Goal: Task Accomplishment & Management: Use online tool/utility

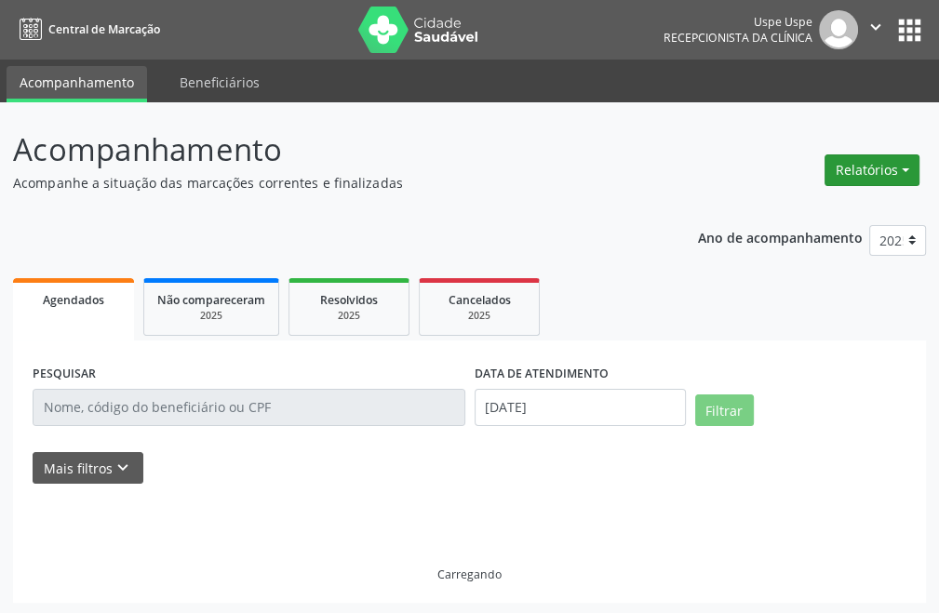
click at [864, 169] on button "Relatórios" at bounding box center [872, 171] width 95 height 32
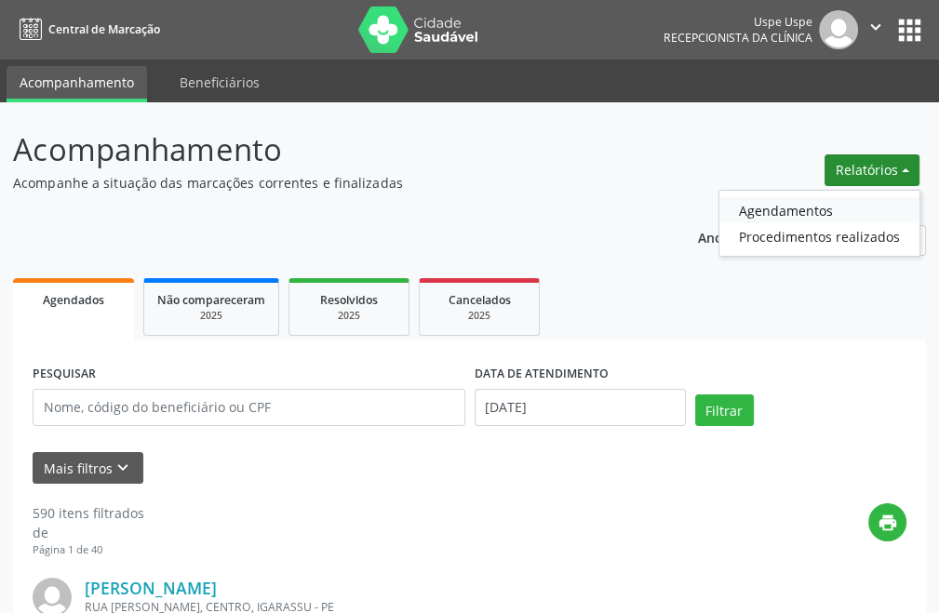
click at [756, 208] on link "Agendamentos" at bounding box center [819, 210] width 200 height 26
select select "7"
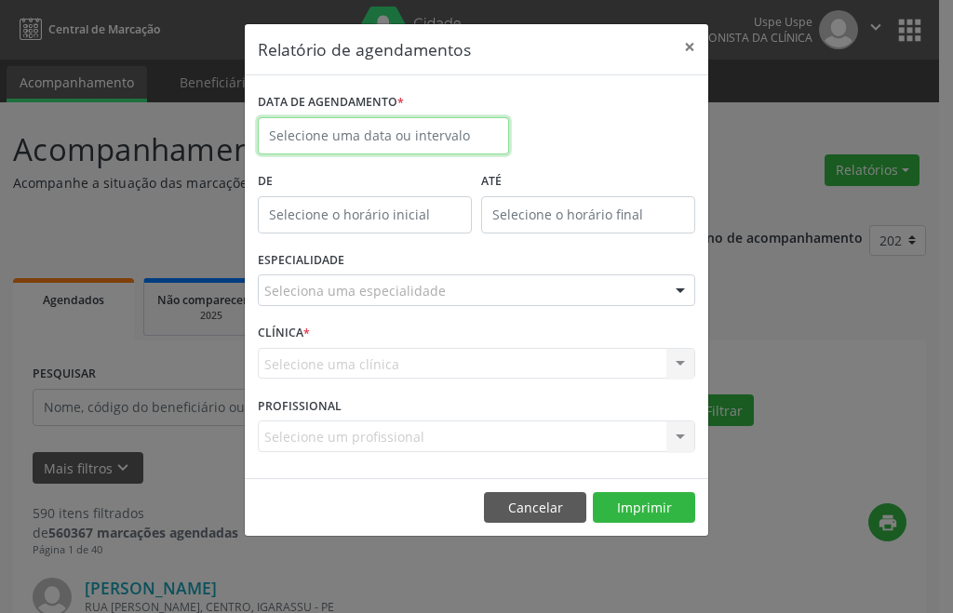
click at [376, 139] on input "text" at bounding box center [383, 135] width 251 height 37
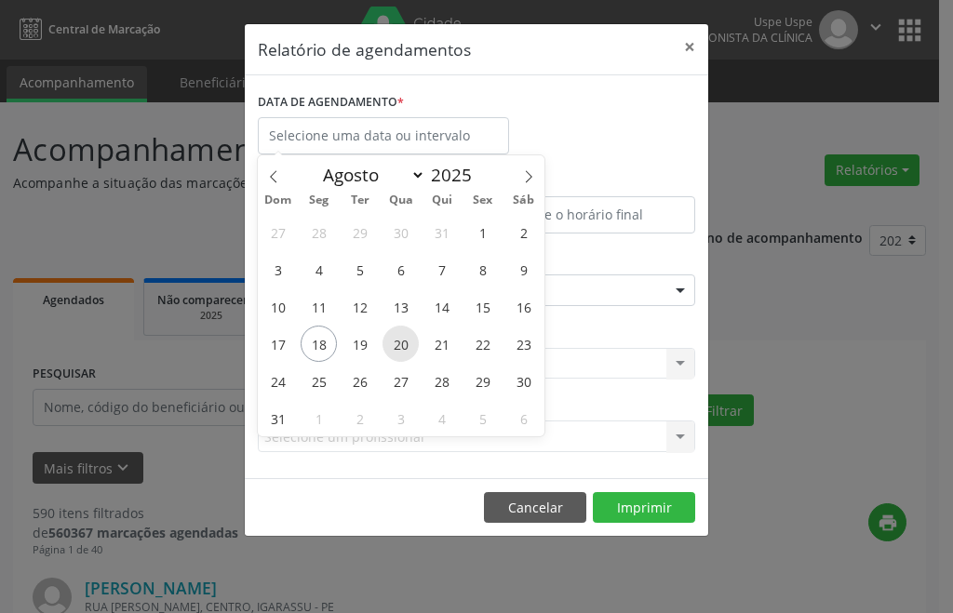
click at [387, 344] on span "20" at bounding box center [401, 344] width 36 height 36
type input "[DATE]"
click at [387, 344] on span "20" at bounding box center [401, 344] width 36 height 36
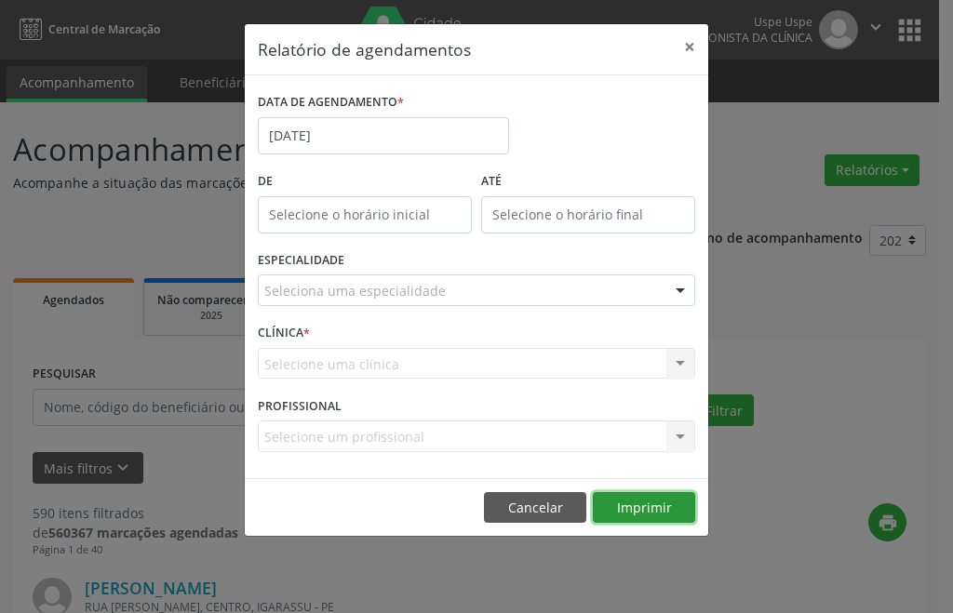
click at [630, 492] on button "Imprimir" at bounding box center [644, 508] width 102 height 32
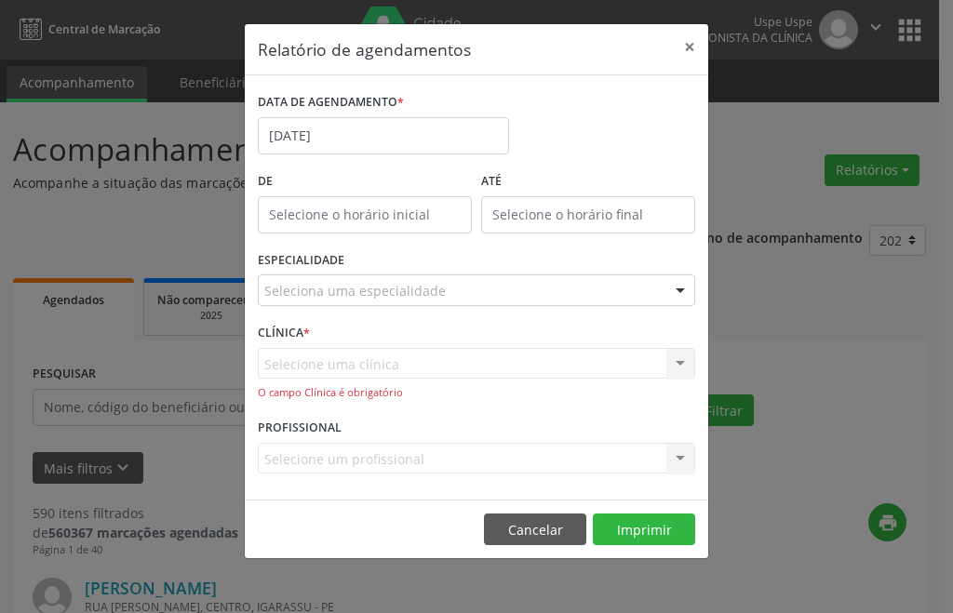
click at [347, 258] on div "ESPECIALIDADE Seleciona uma especialidade Todas as especialidades Alergologia A…" at bounding box center [476, 283] width 447 height 73
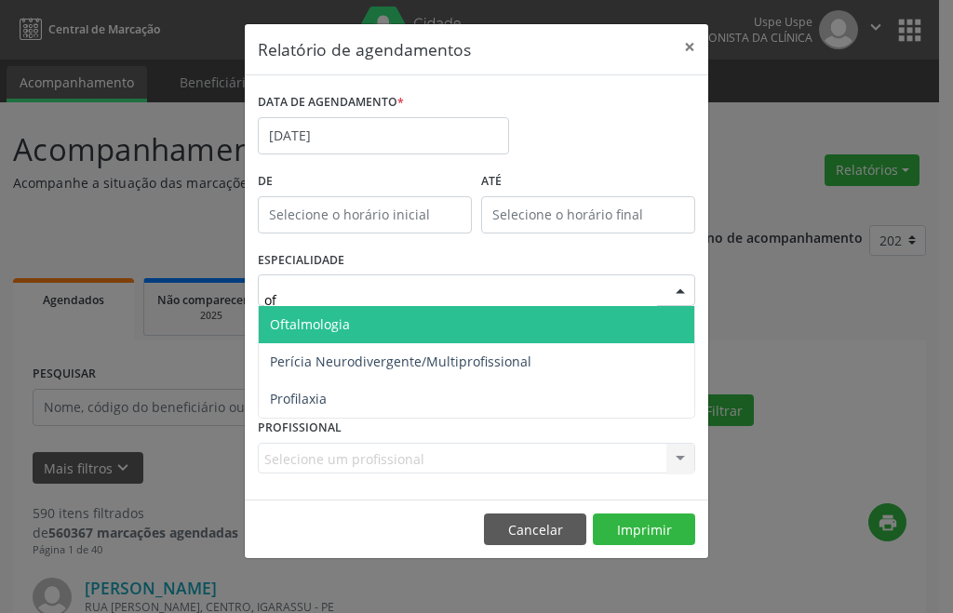
type input "oft"
click at [380, 322] on span "Oftalmologia" at bounding box center [477, 324] width 436 height 37
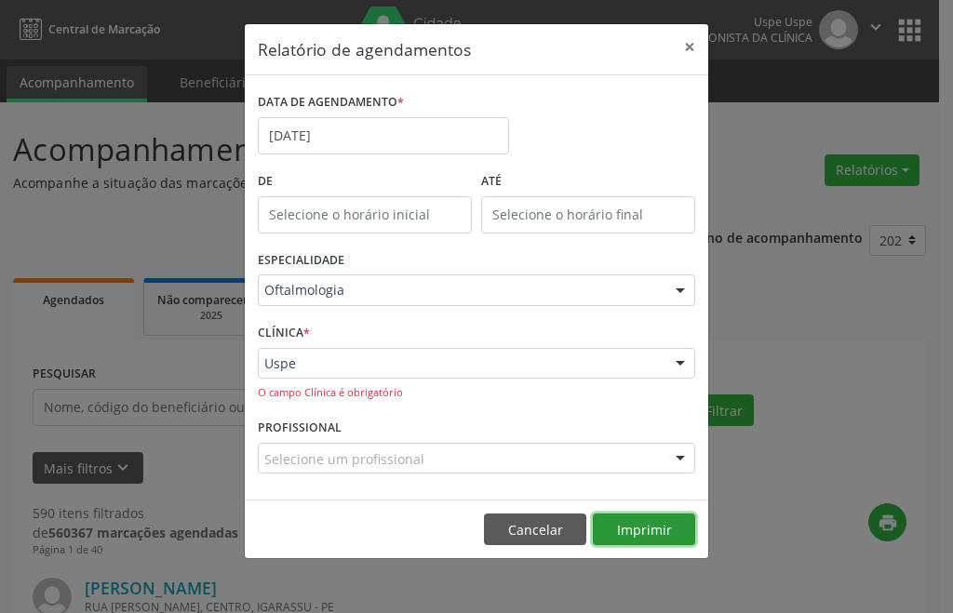
click at [636, 544] on button "Imprimir" at bounding box center [644, 530] width 102 height 32
